Goal: Transaction & Acquisition: Obtain resource

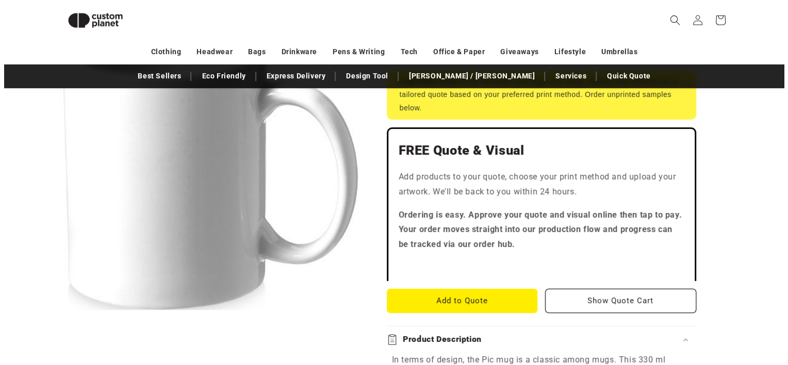
scroll to position [243, 0]
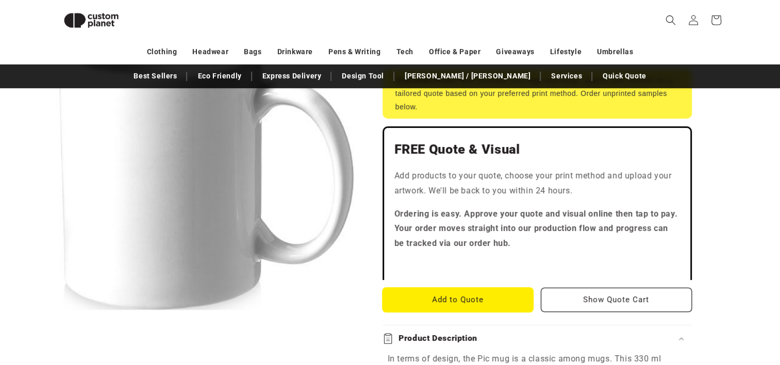
click at [456, 301] on button "Add to Quote" at bounding box center [457, 300] width 151 height 24
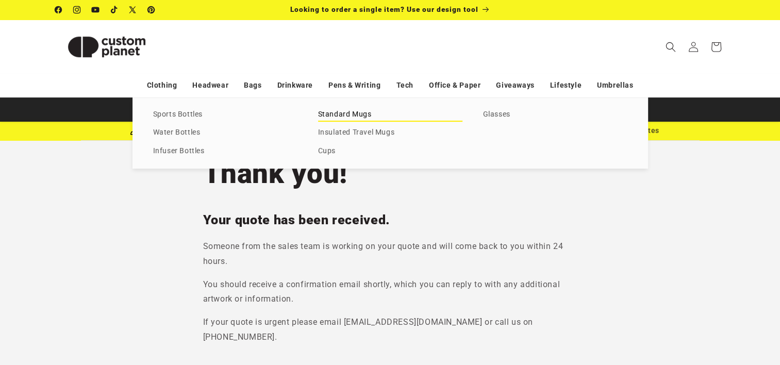
click at [336, 115] on link "Standard Mugs" at bounding box center [390, 115] width 144 height 14
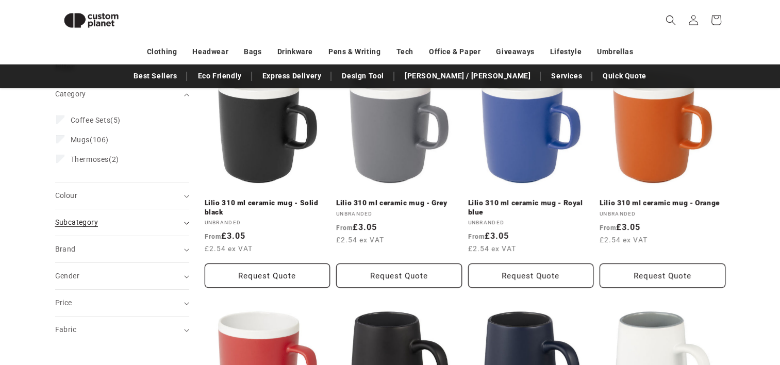
scroll to position [140, 0]
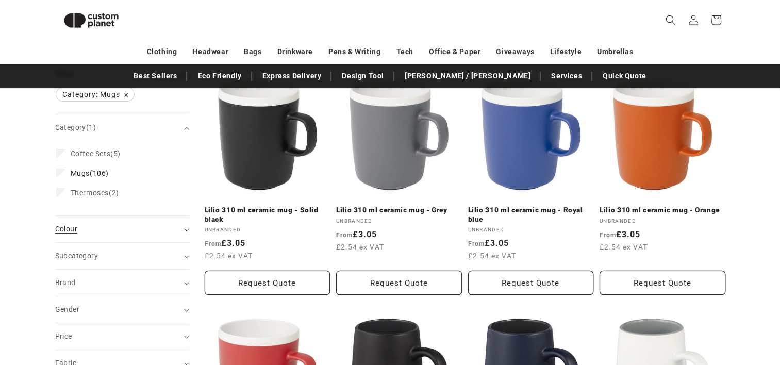
click at [119, 233] on div "Colour (0)" at bounding box center [117, 229] width 125 height 11
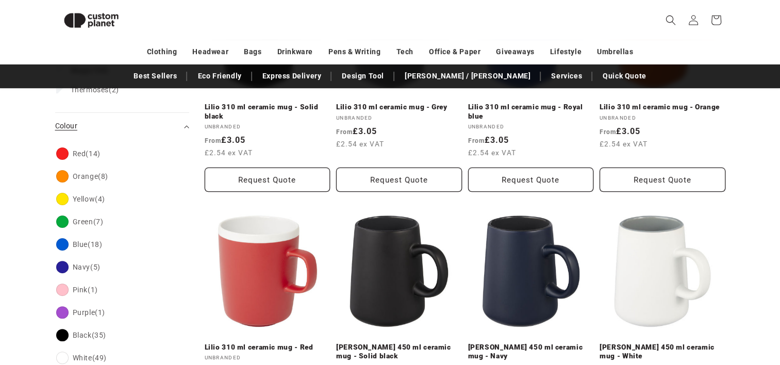
scroll to position [295, 0]
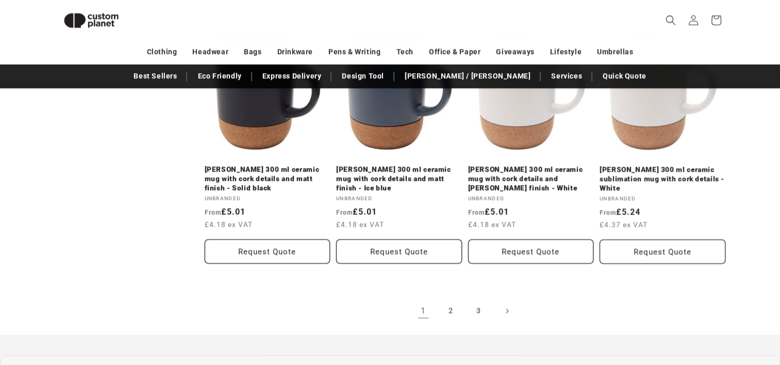
scroll to position [1244, 0]
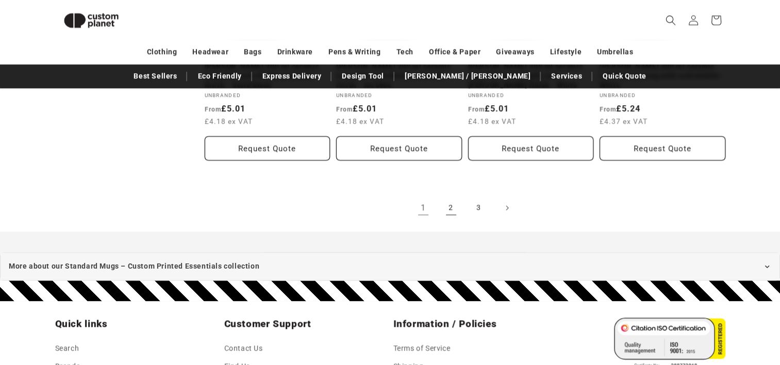
click at [453, 196] on link "2" at bounding box center [451, 207] width 23 height 23
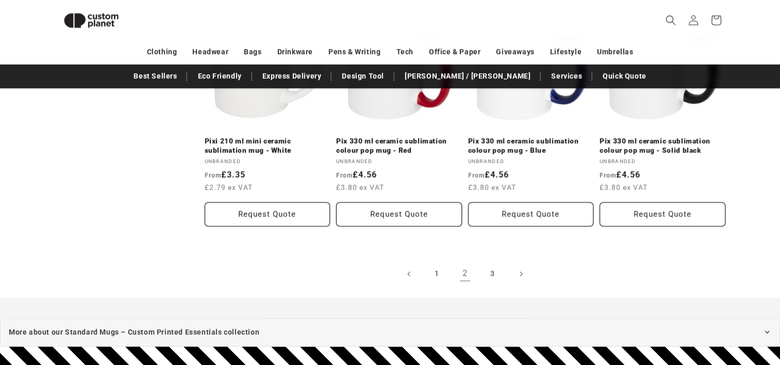
scroll to position [1172, 0]
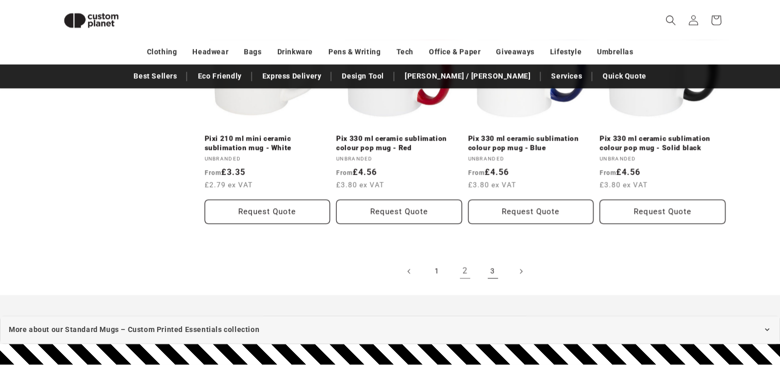
click at [493, 271] on link "3" at bounding box center [492, 271] width 23 height 23
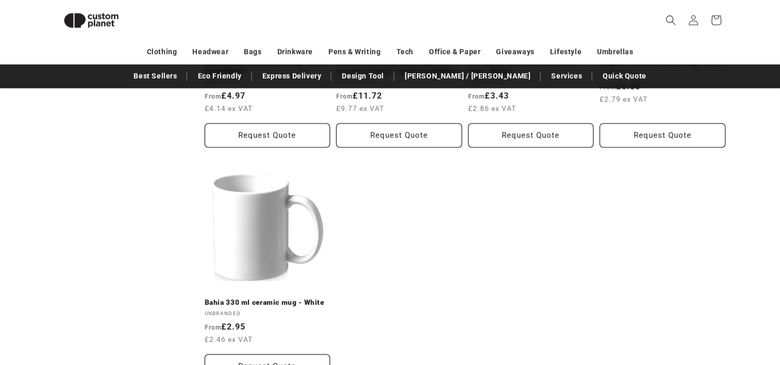
scroll to position [604, 0]
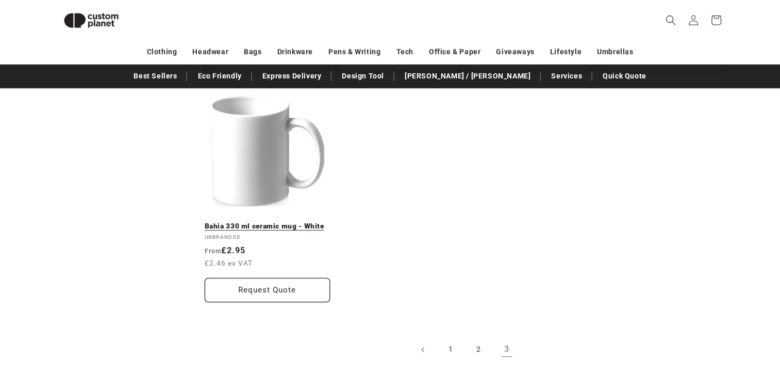
click at [237, 222] on link "Bahia 330 ml ceramic mug - White" at bounding box center [268, 226] width 126 height 9
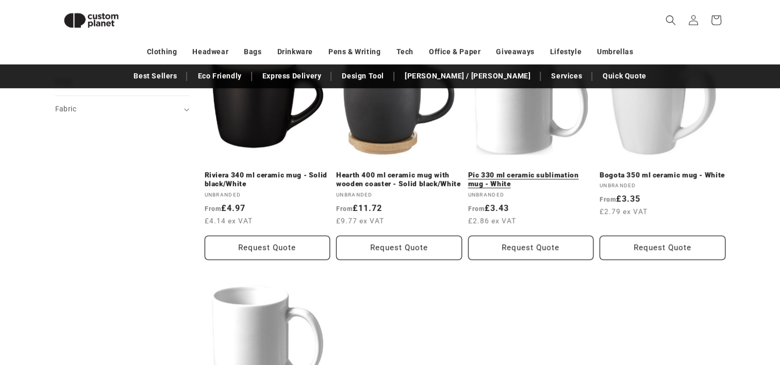
scroll to position [398, 0]
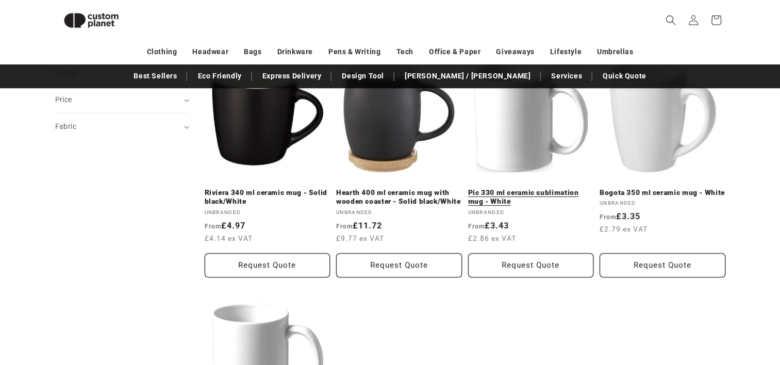
click at [528, 188] on link "Pic 330 ml ceramic sublimation mug - White" at bounding box center [531, 197] width 126 height 18
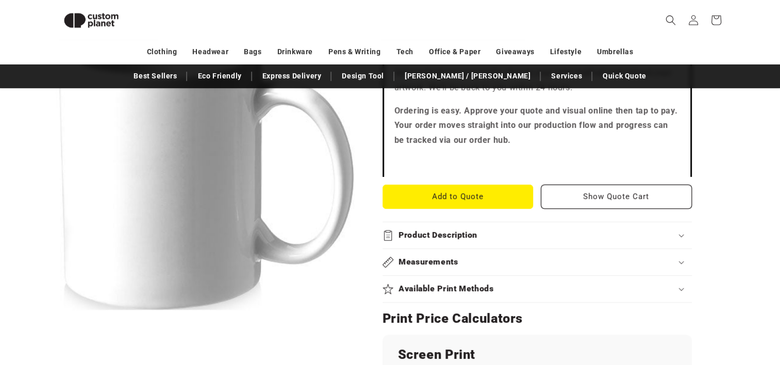
scroll to position [398, 0]
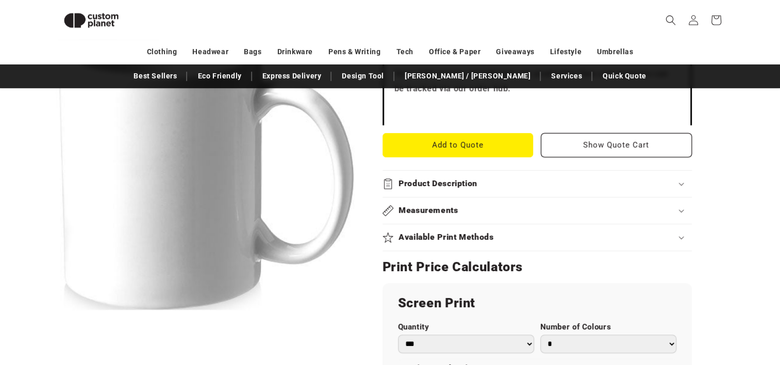
click at [674, 181] on div "Product Description" at bounding box center [536, 183] width 309 height 11
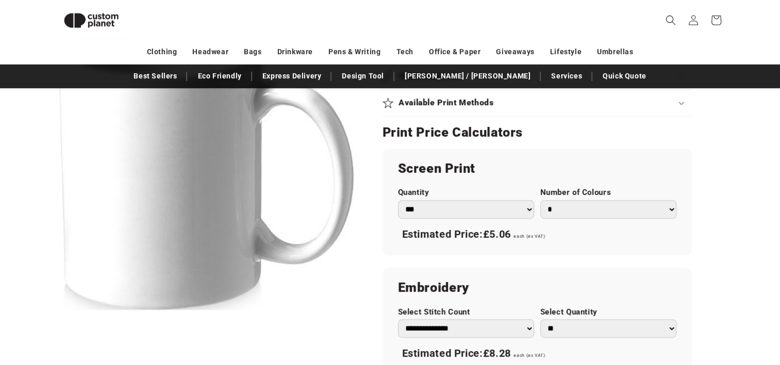
scroll to position [553, 0]
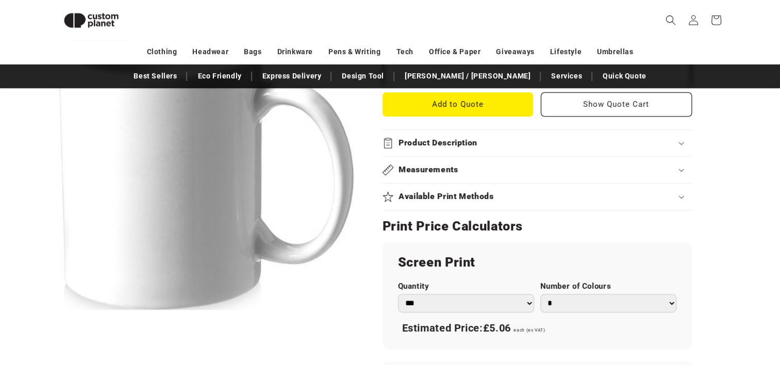
scroll to position [449, 0]
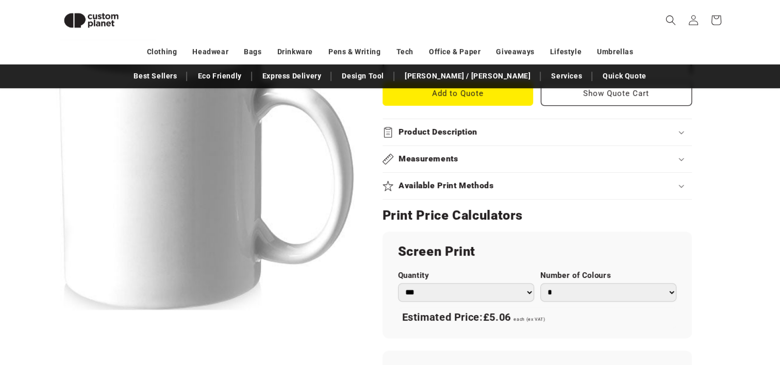
click at [682, 131] on icon at bounding box center [680, 132] width 5 height 3
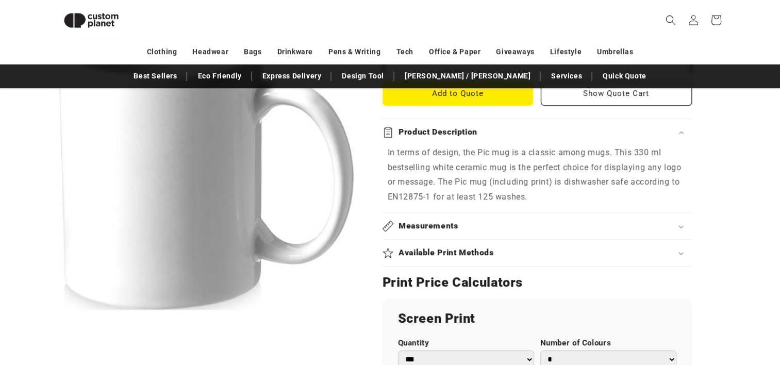
click at [682, 131] on icon at bounding box center [680, 132] width 5 height 3
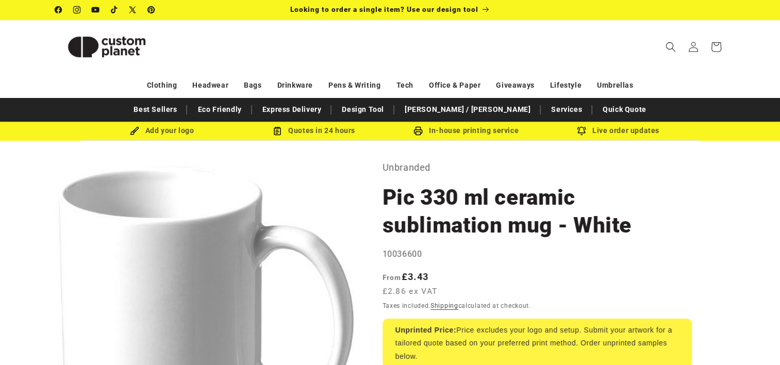
scroll to position [0, 0]
